Goal: Task Accomplishment & Management: Use online tool/utility

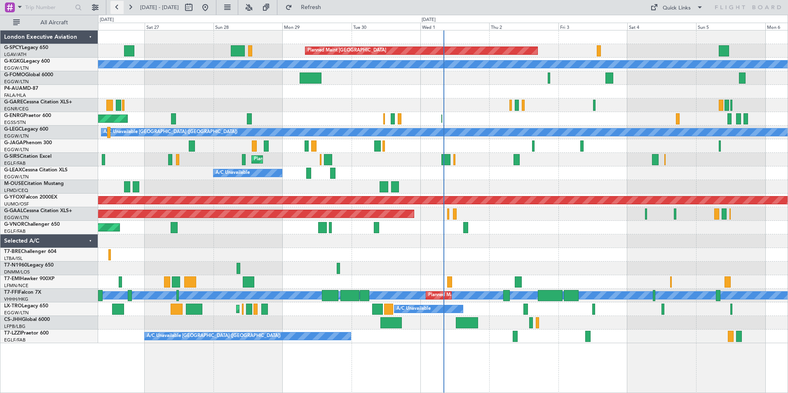
click at [114, 9] on button at bounding box center [116, 7] width 13 height 13
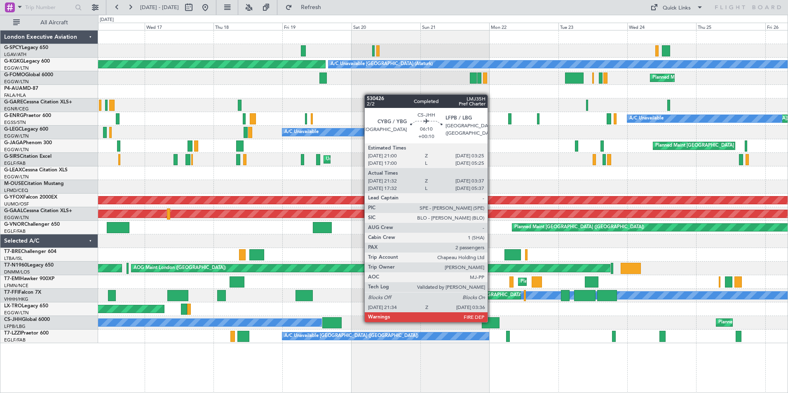
click at [491, 321] on div at bounding box center [491, 322] width 18 height 11
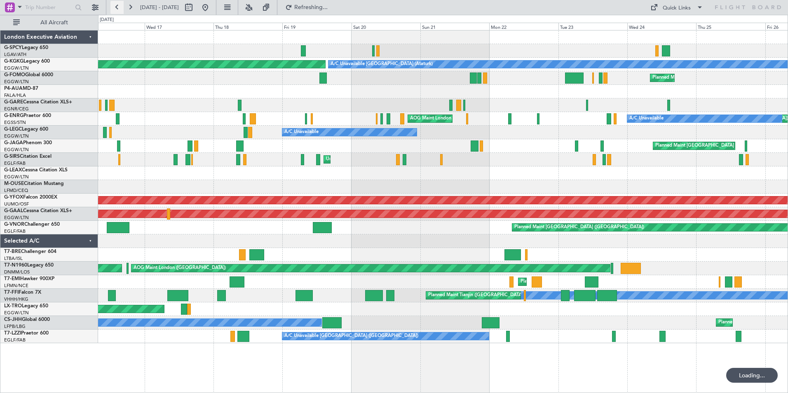
click at [112, 7] on button at bounding box center [116, 7] width 13 height 13
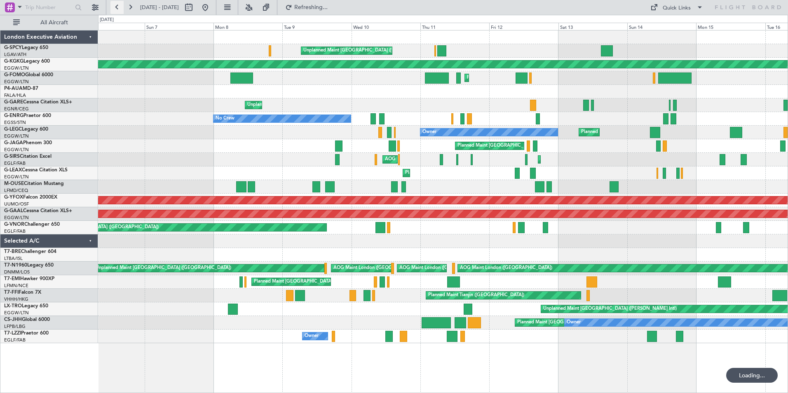
click at [114, 7] on button at bounding box center [116, 7] width 13 height 13
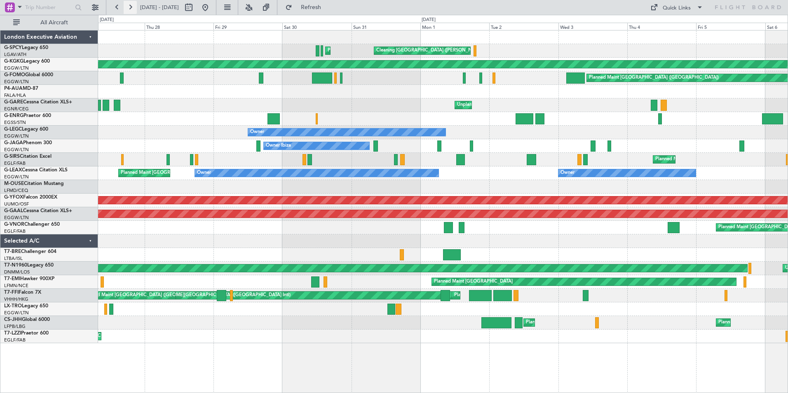
click at [132, 7] on button at bounding box center [130, 7] width 13 height 13
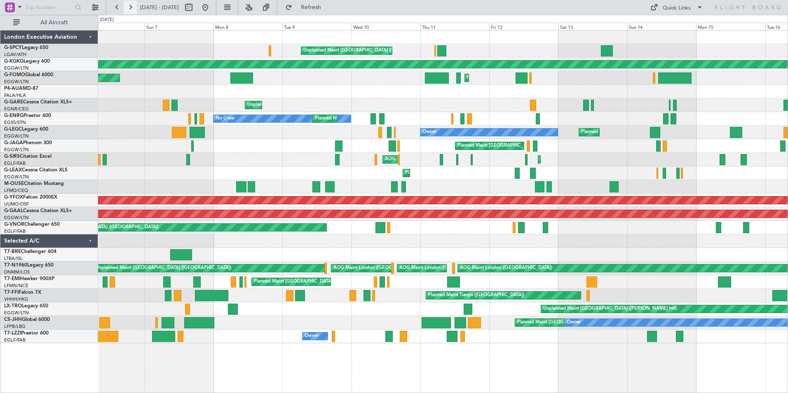
click at [129, 8] on button at bounding box center [130, 7] width 13 height 13
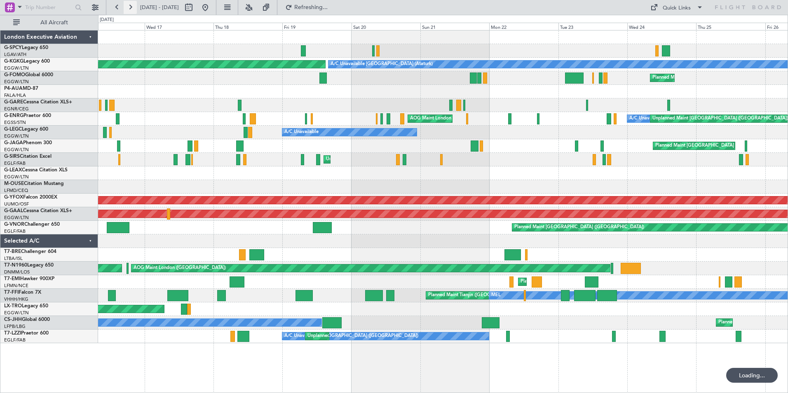
click at [129, 8] on button at bounding box center [130, 7] width 13 height 13
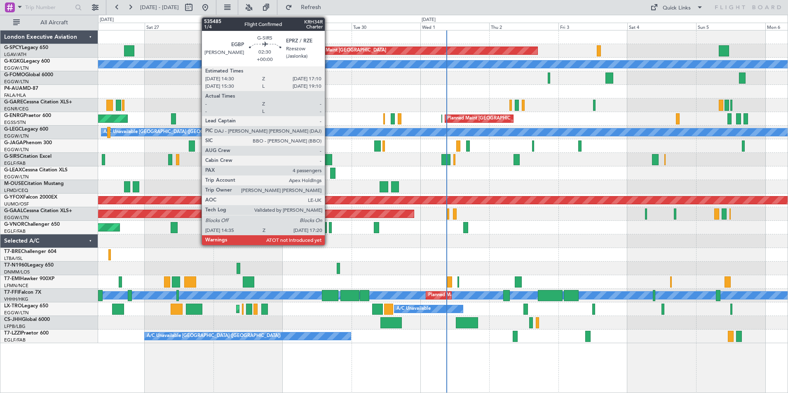
click at [328, 160] on div at bounding box center [328, 159] width 8 height 11
click at [330, 160] on div at bounding box center [328, 159] width 8 height 11
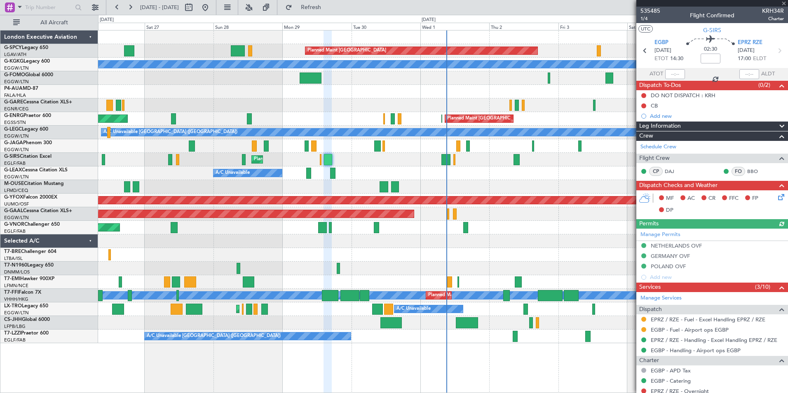
scroll to position [152, 0]
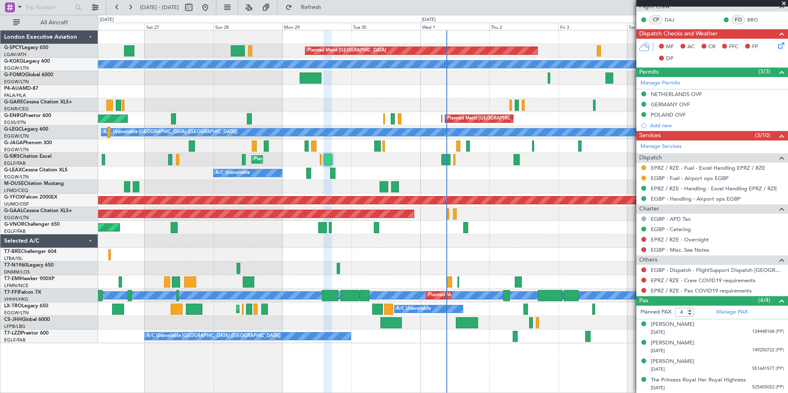
click at [783, 4] on span at bounding box center [783, 3] width 8 height 7
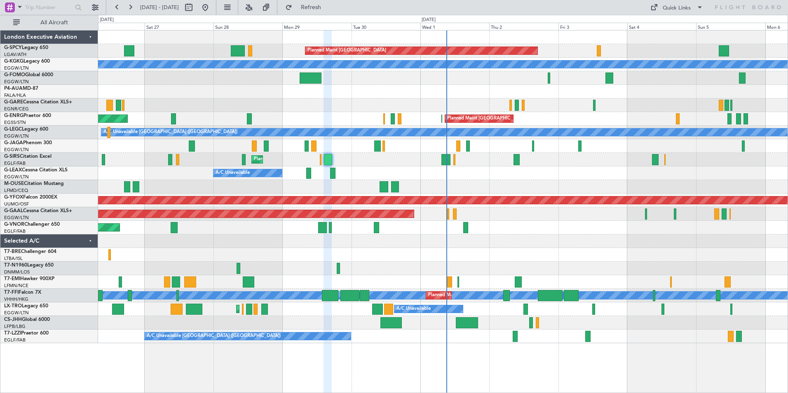
type input "0"
